Goal: Task Accomplishment & Management: Manage account settings

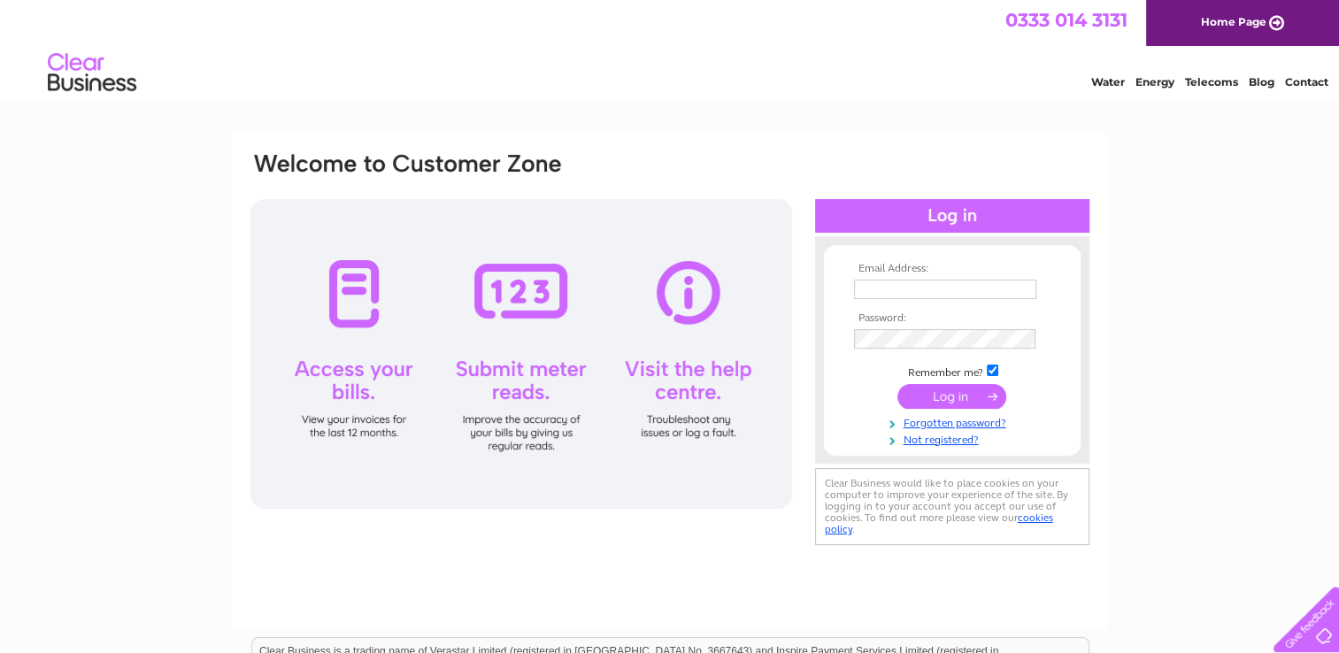
type input "ajcarnegie86@gmail.com"
click at [933, 396] on input "submit" at bounding box center [951, 396] width 109 height 25
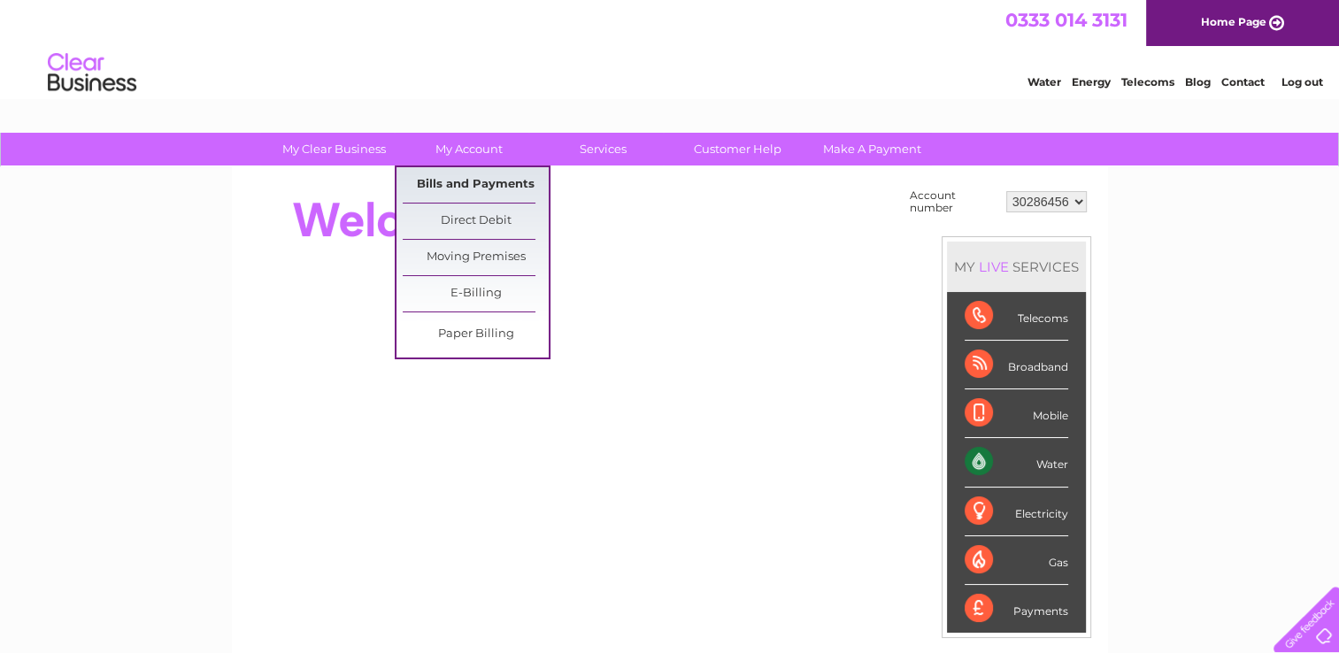
click at [520, 181] on link "Bills and Payments" at bounding box center [476, 184] width 146 height 35
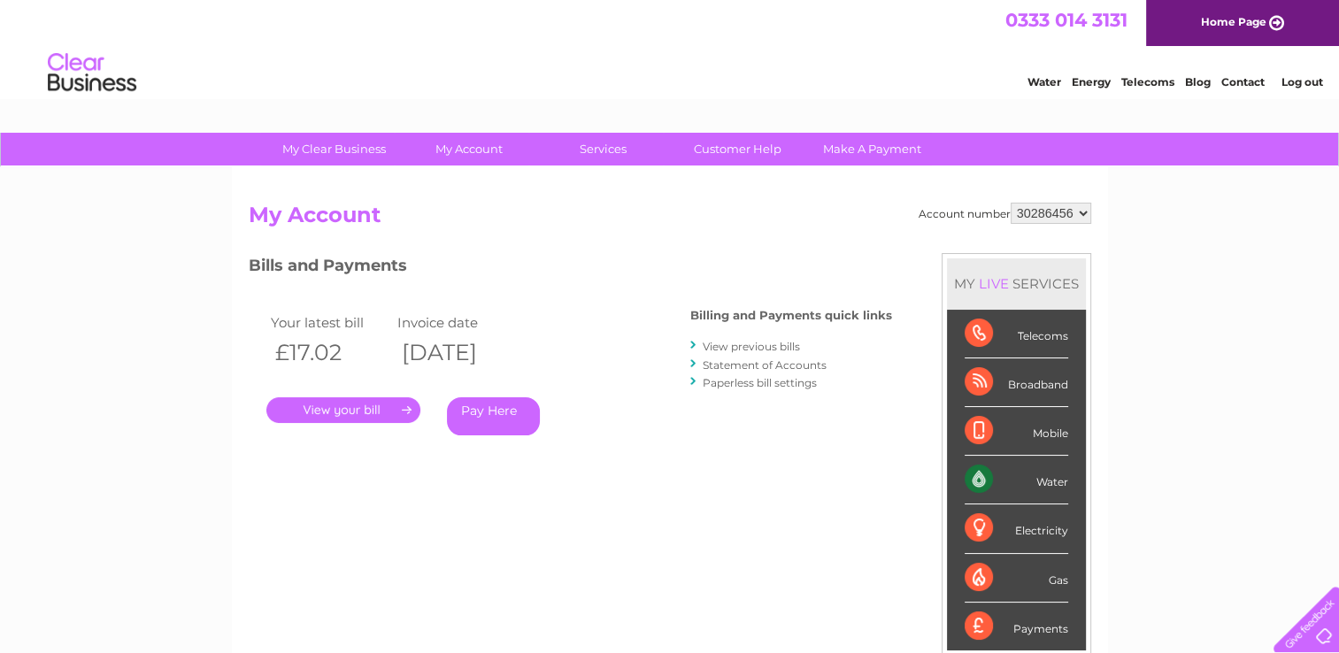
click at [379, 402] on link "." at bounding box center [343, 410] width 154 height 26
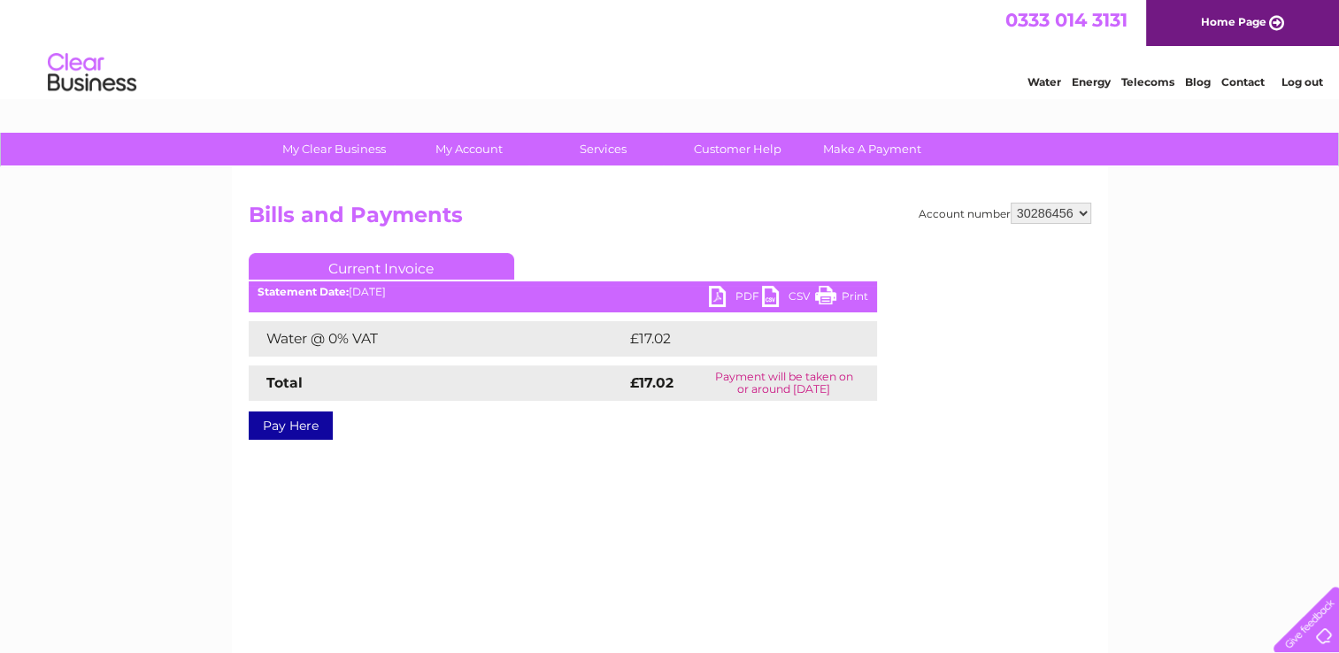
click at [719, 292] on link "PDF" at bounding box center [735, 299] width 53 height 26
